Goal: Information Seeking & Learning: Learn about a topic

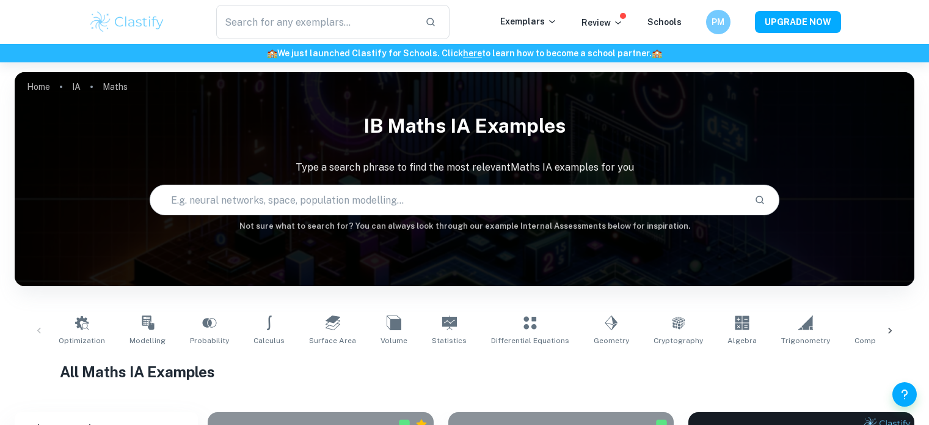
scroll to position [264, 0]
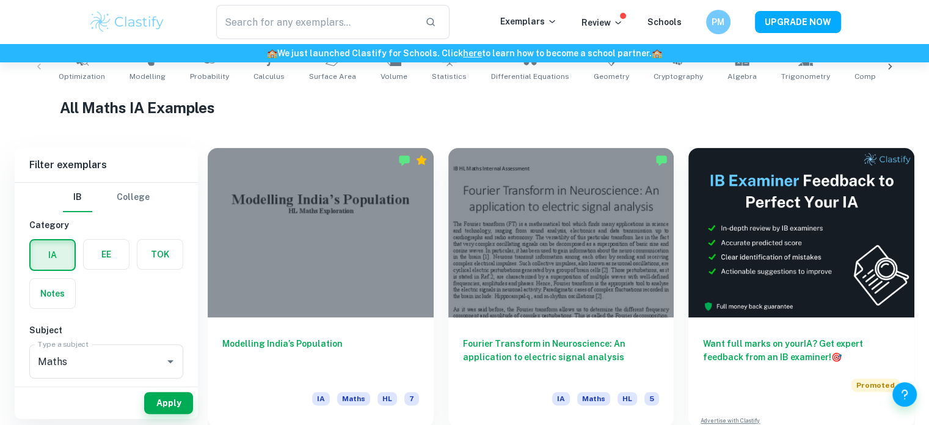
click at [396, 258] on div at bounding box center [321, 232] width 226 height 169
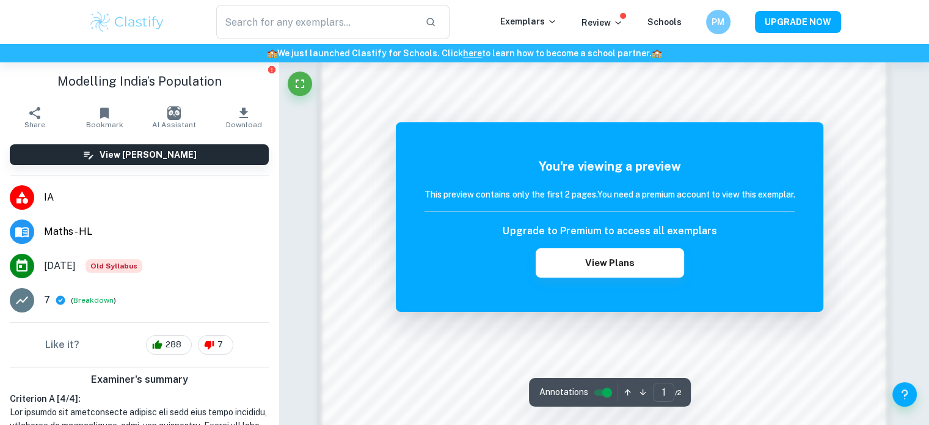
scroll to position [816, 0]
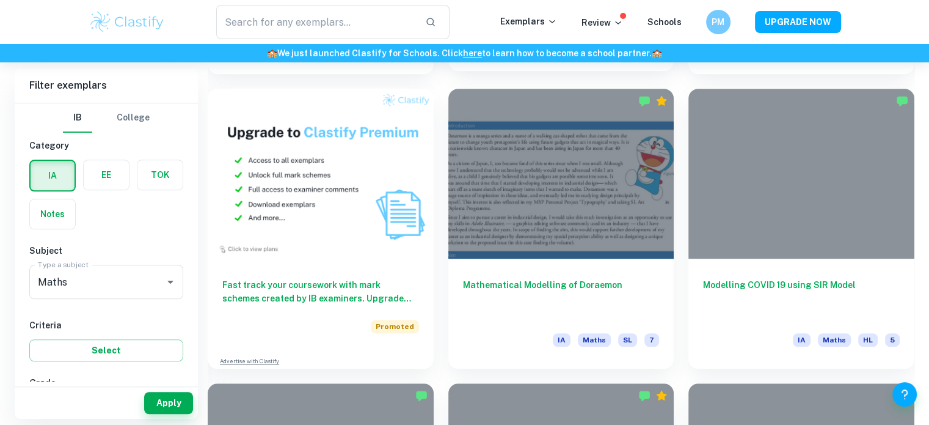
scroll to position [911, 0]
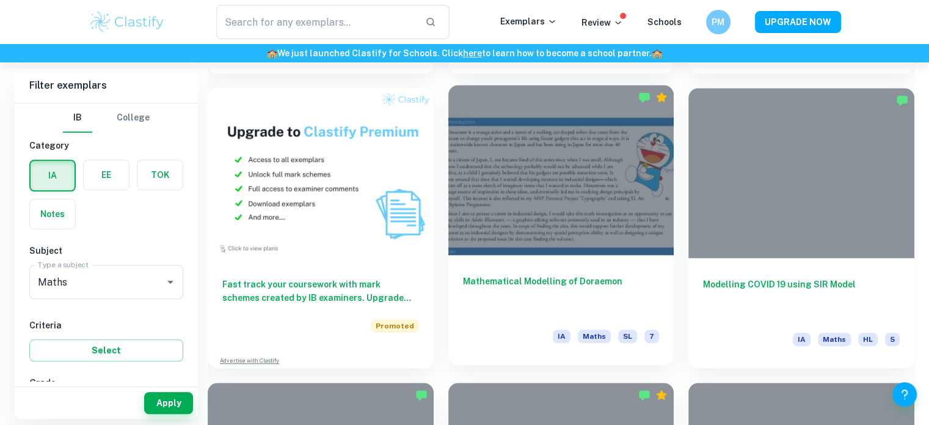
click at [540, 181] on div at bounding box center [561, 169] width 226 height 169
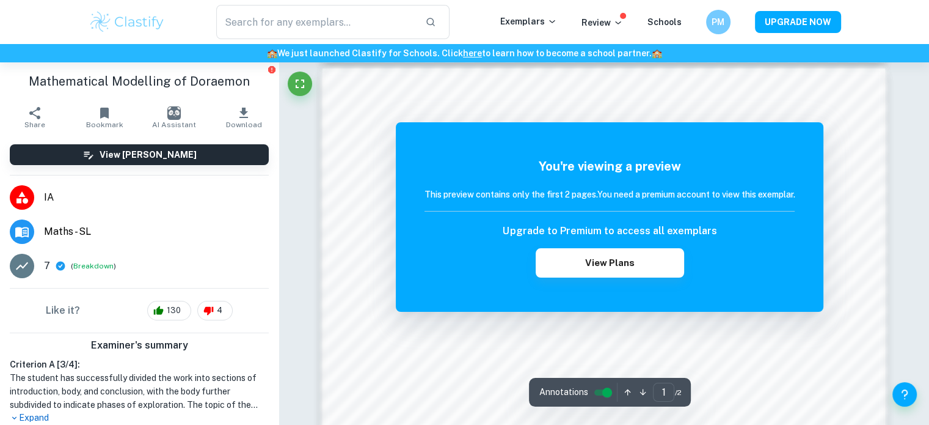
scroll to position [809, 0]
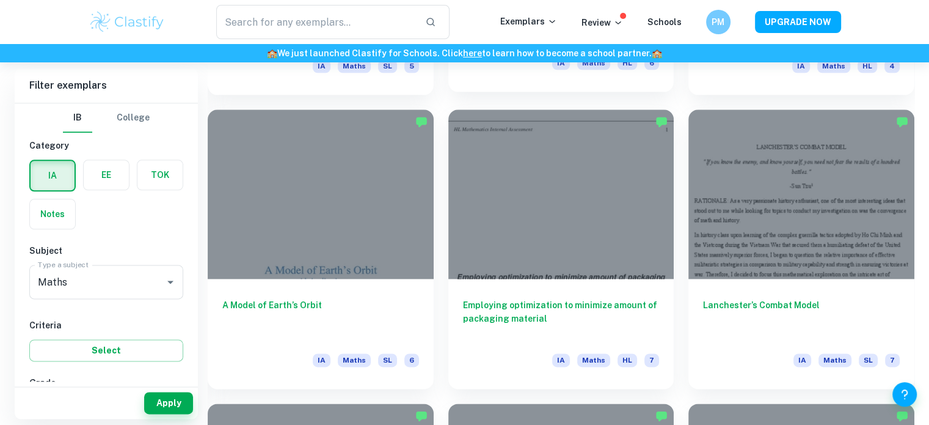
scroll to position [1486, 0]
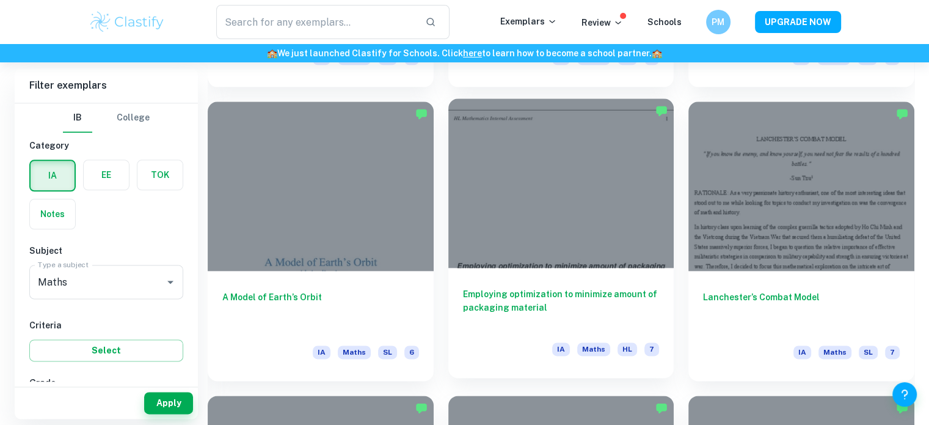
click at [534, 232] on div at bounding box center [561, 182] width 226 height 169
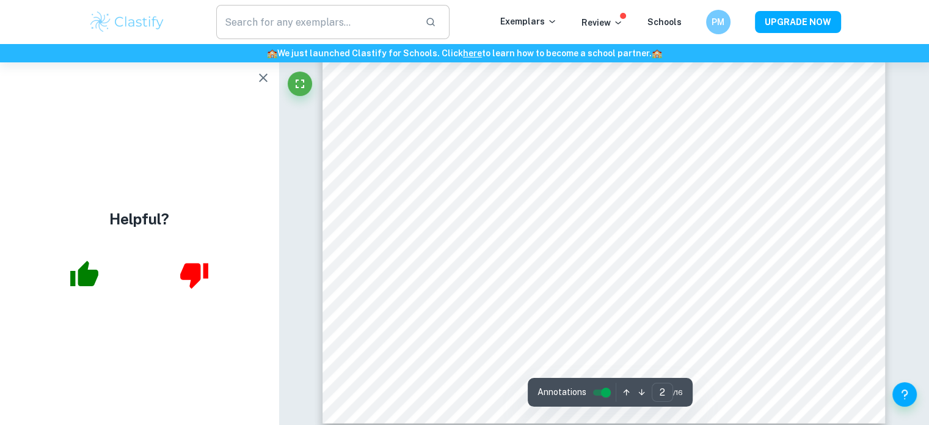
scroll to position [1341, 0]
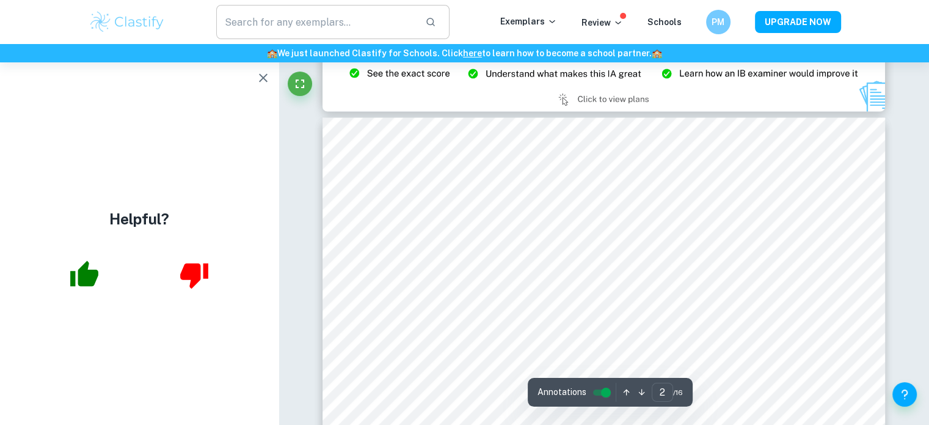
type input "3"
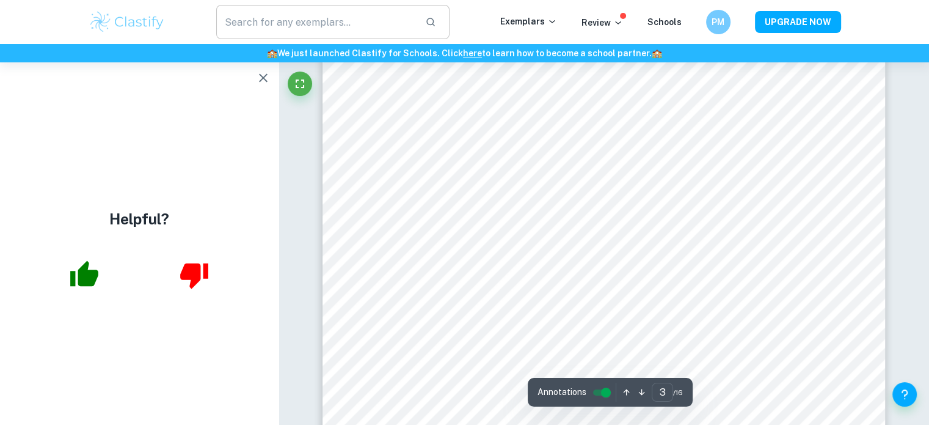
scroll to position [2040, 0]
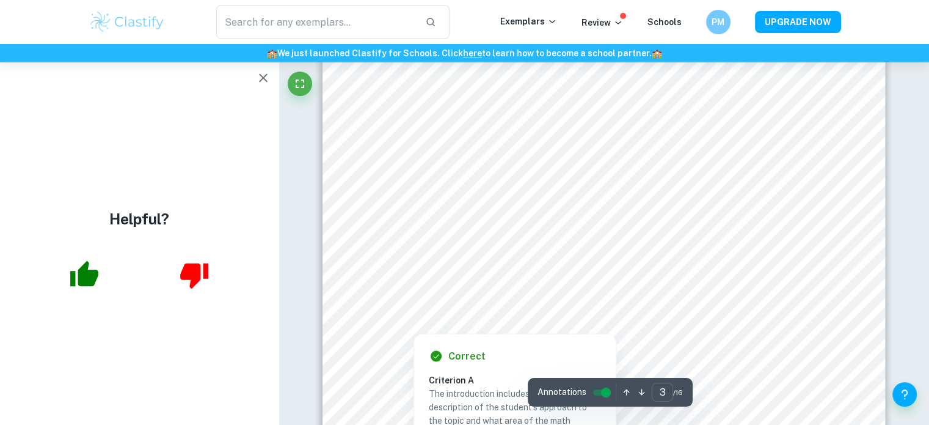
click at [393, 270] on div at bounding box center [603, 268] width 426 height 17
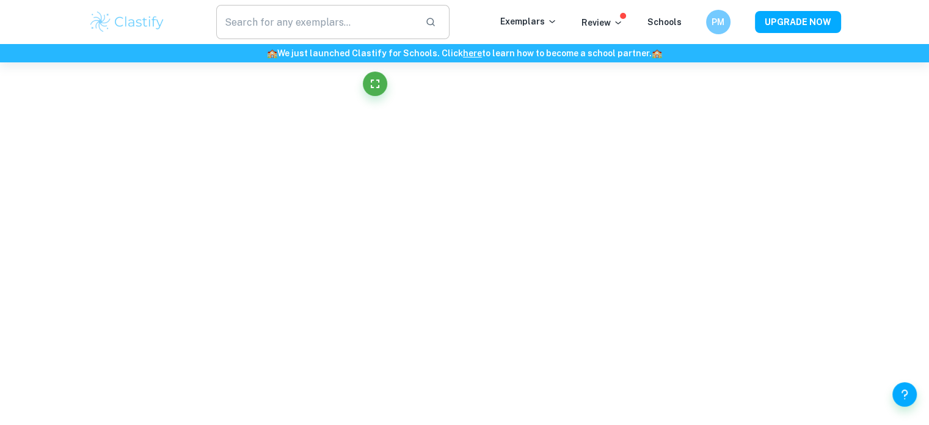
scroll to position [412, 0]
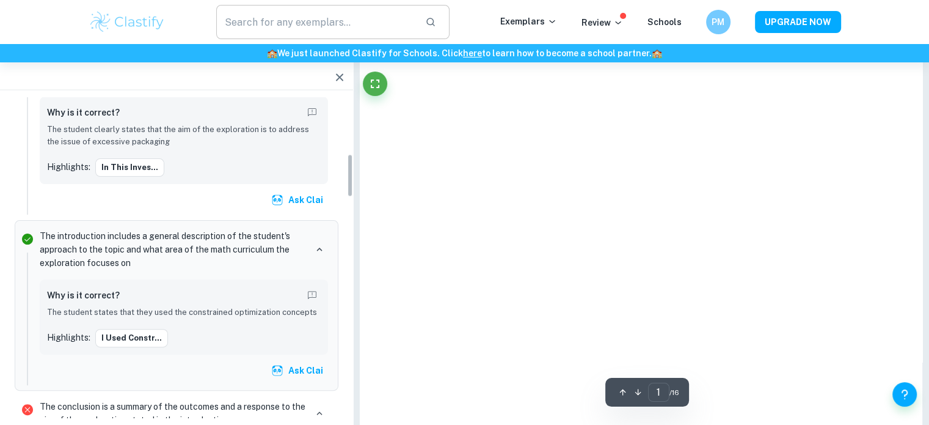
type input "3"
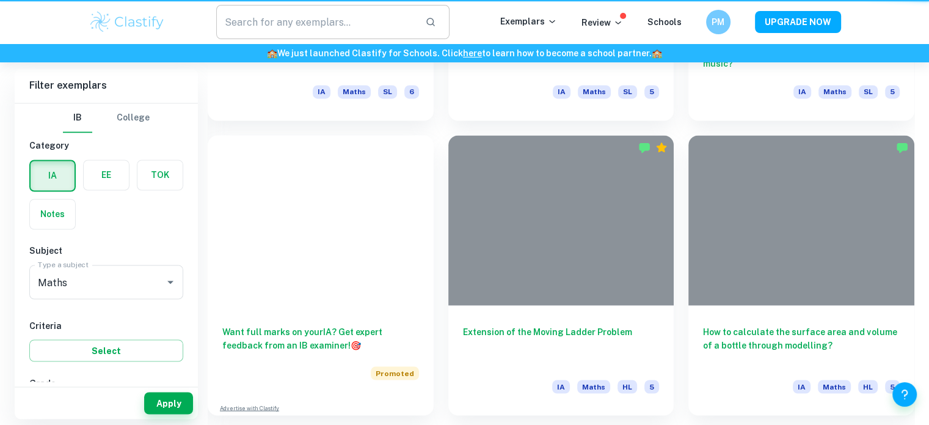
scroll to position [1486, 0]
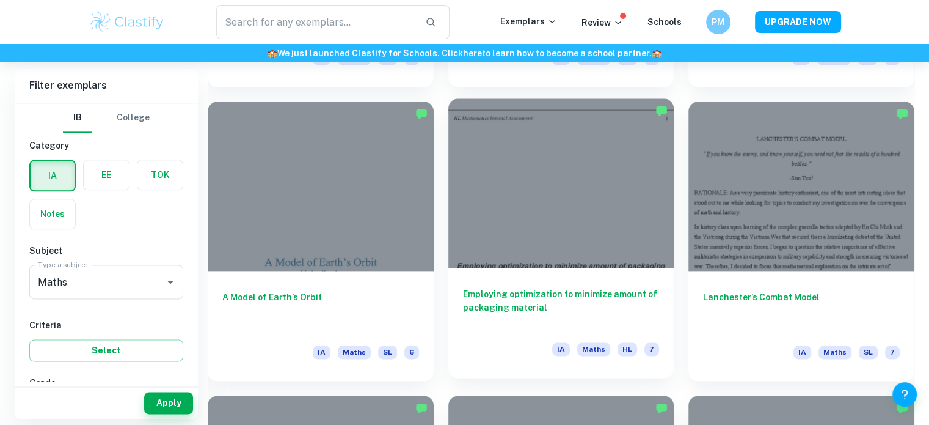
click at [562, 232] on div at bounding box center [561, 182] width 226 height 169
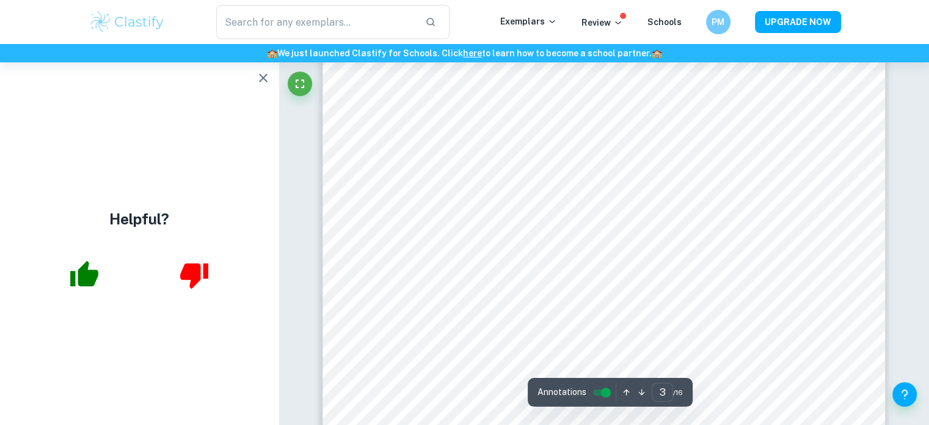
scroll to position [2089, 0]
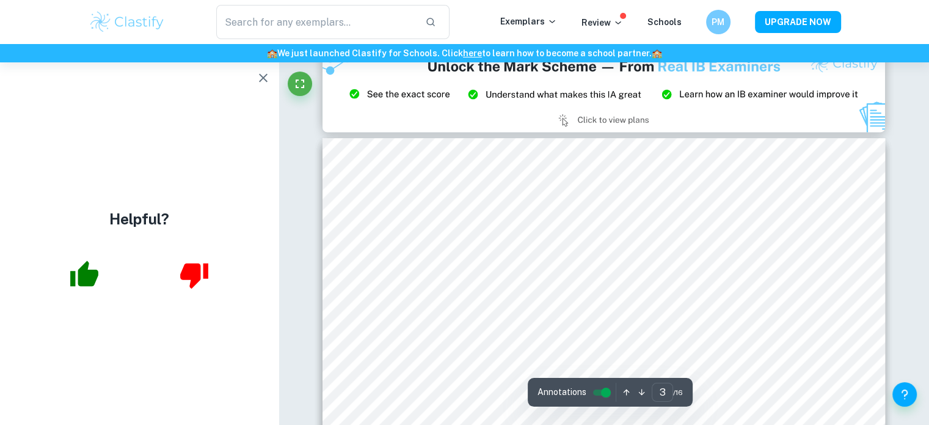
type input "2"
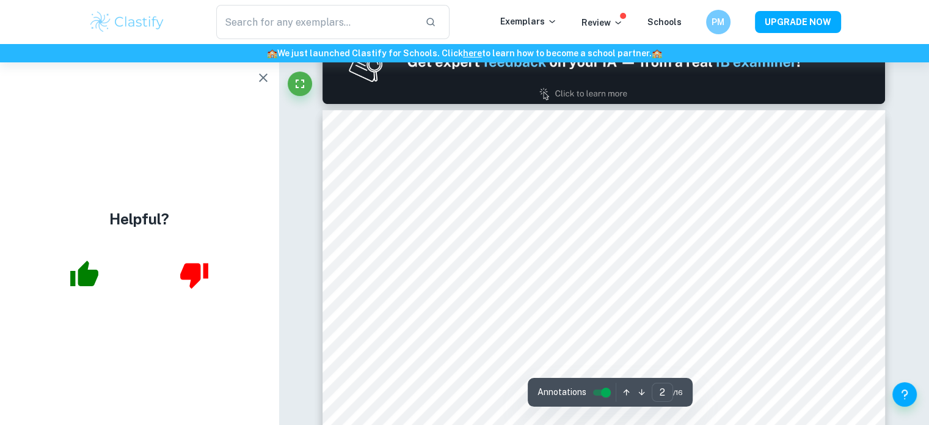
scroll to position [858, 0]
